Goal: Navigation & Orientation: Find specific page/section

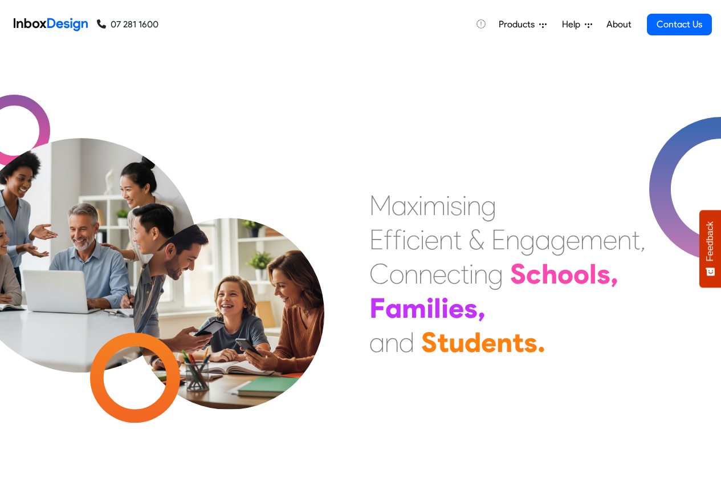
click at [619, 25] on link "About" at bounding box center [618, 24] width 31 height 23
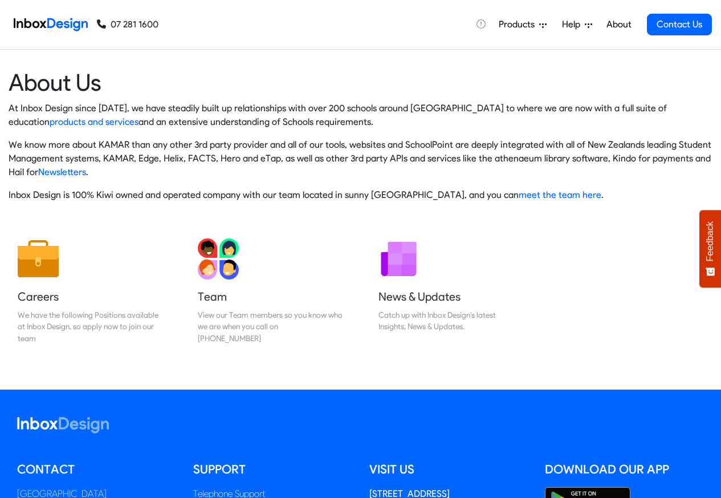
click at [513, 25] on span "Products" at bounding box center [519, 25] width 40 height 14
